Goal: Task Accomplishment & Management: Complete application form

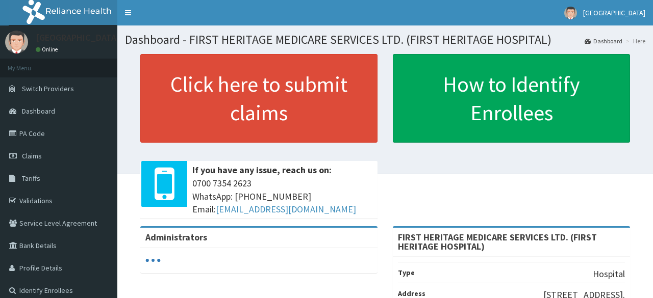
click at [31, 133] on link "PA Code" at bounding box center [58, 133] width 117 height 22
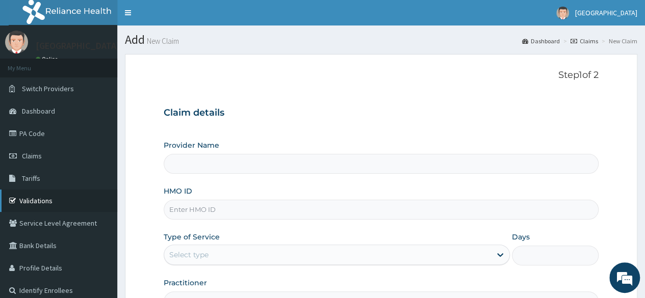
type input "FIRST HERITAGE MEDICARE SERVICES LTD. (FIRST HERITAGE HOSPITAL)"
click at [30, 199] on link "Validations" at bounding box center [58, 201] width 117 height 22
type input "FIRST HERITAGE MEDICARE SERVICES LTD. (FIRST HERITAGE HOSPITAL)"
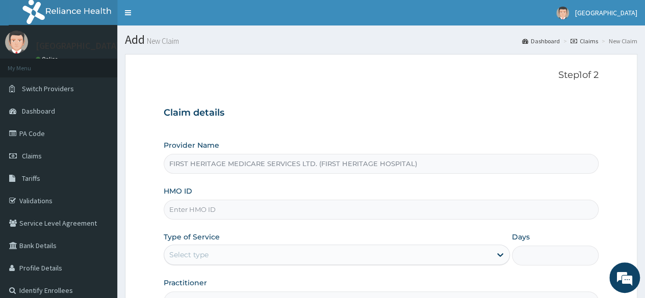
click at [188, 210] on input "HMO ID" at bounding box center [381, 210] width 435 height 20
type input "SWF/10479/C"
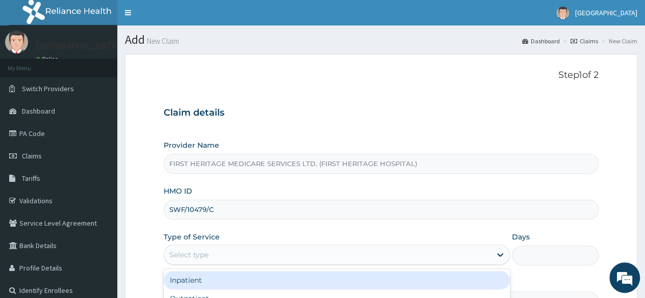
click at [223, 255] on div "Select type" at bounding box center [327, 255] width 327 height 16
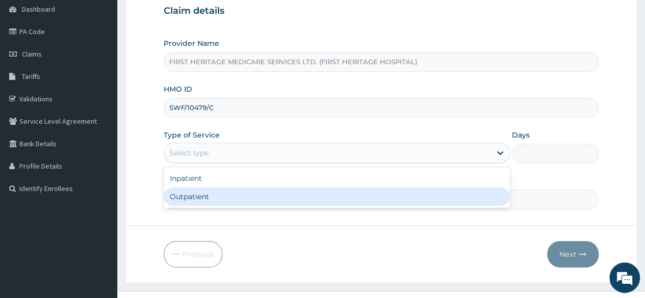
click at [205, 195] on div "Outpatient" at bounding box center [337, 197] width 346 height 18
type input "1"
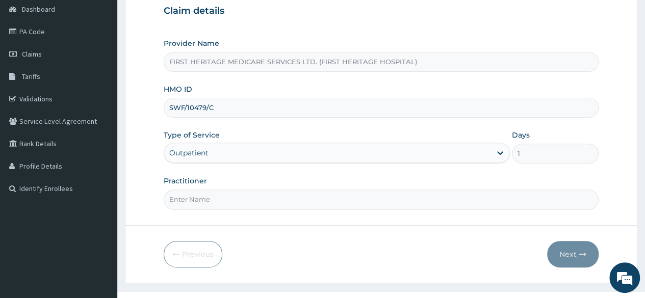
click at [203, 203] on input "Practitioner" at bounding box center [381, 200] width 435 height 20
type input "DR KEKU"
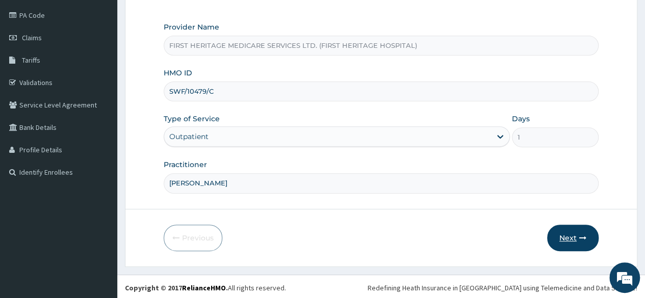
click at [571, 234] on button "Next" at bounding box center [572, 238] width 51 height 27
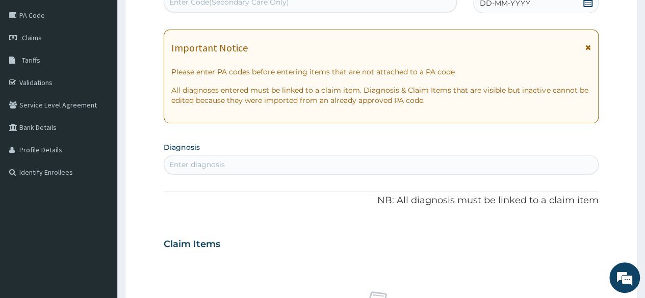
click at [587, 4] on icon at bounding box center [588, 2] width 10 height 10
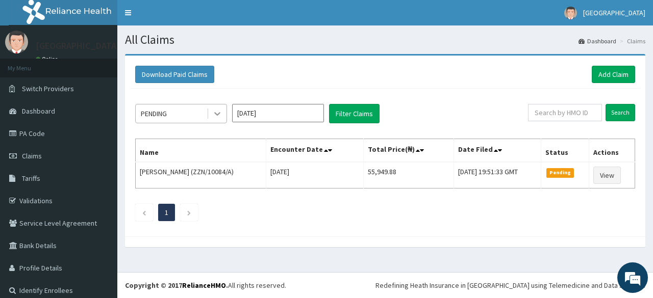
click at [217, 114] on icon at bounding box center [217, 114] width 10 height 10
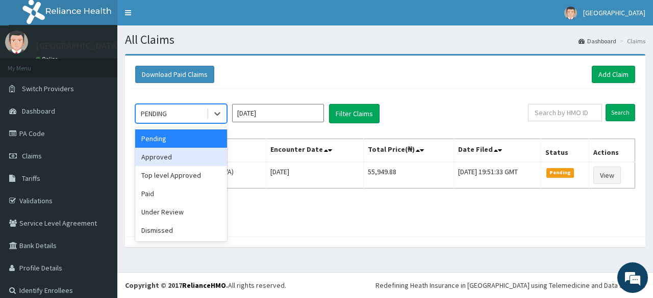
click at [201, 150] on div "Approved" at bounding box center [181, 157] width 92 height 18
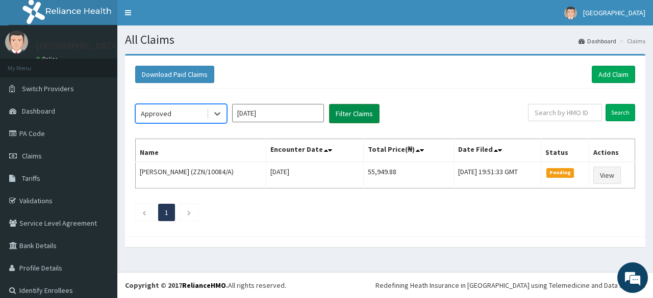
click at [359, 114] on button "Filter Claims" at bounding box center [354, 113] width 50 height 19
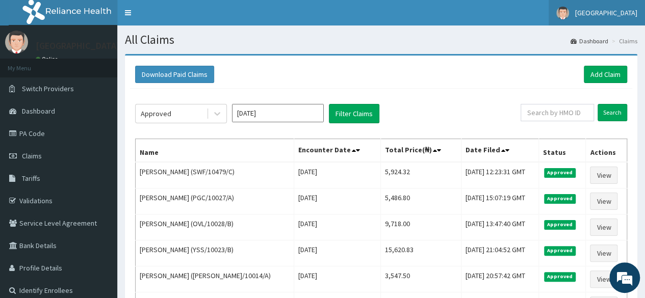
click at [608, 12] on span "[GEOGRAPHIC_DATA]" at bounding box center [606, 12] width 62 height 9
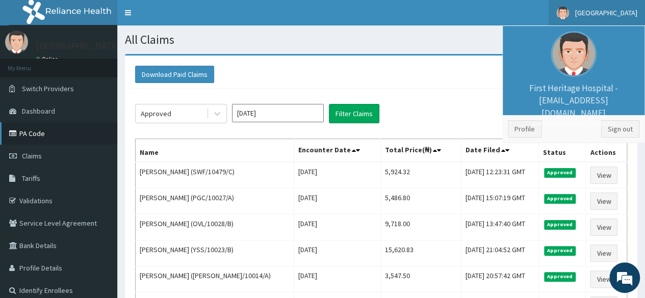
click at [33, 130] on link "PA Code" at bounding box center [58, 133] width 117 height 22
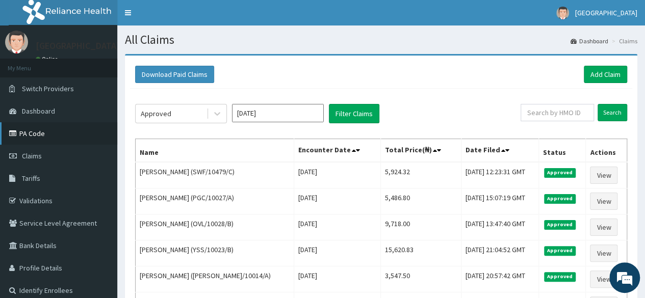
click at [35, 134] on link "PA Code" at bounding box center [58, 133] width 117 height 22
